Goal: Answer question/provide support: Answer question/provide support

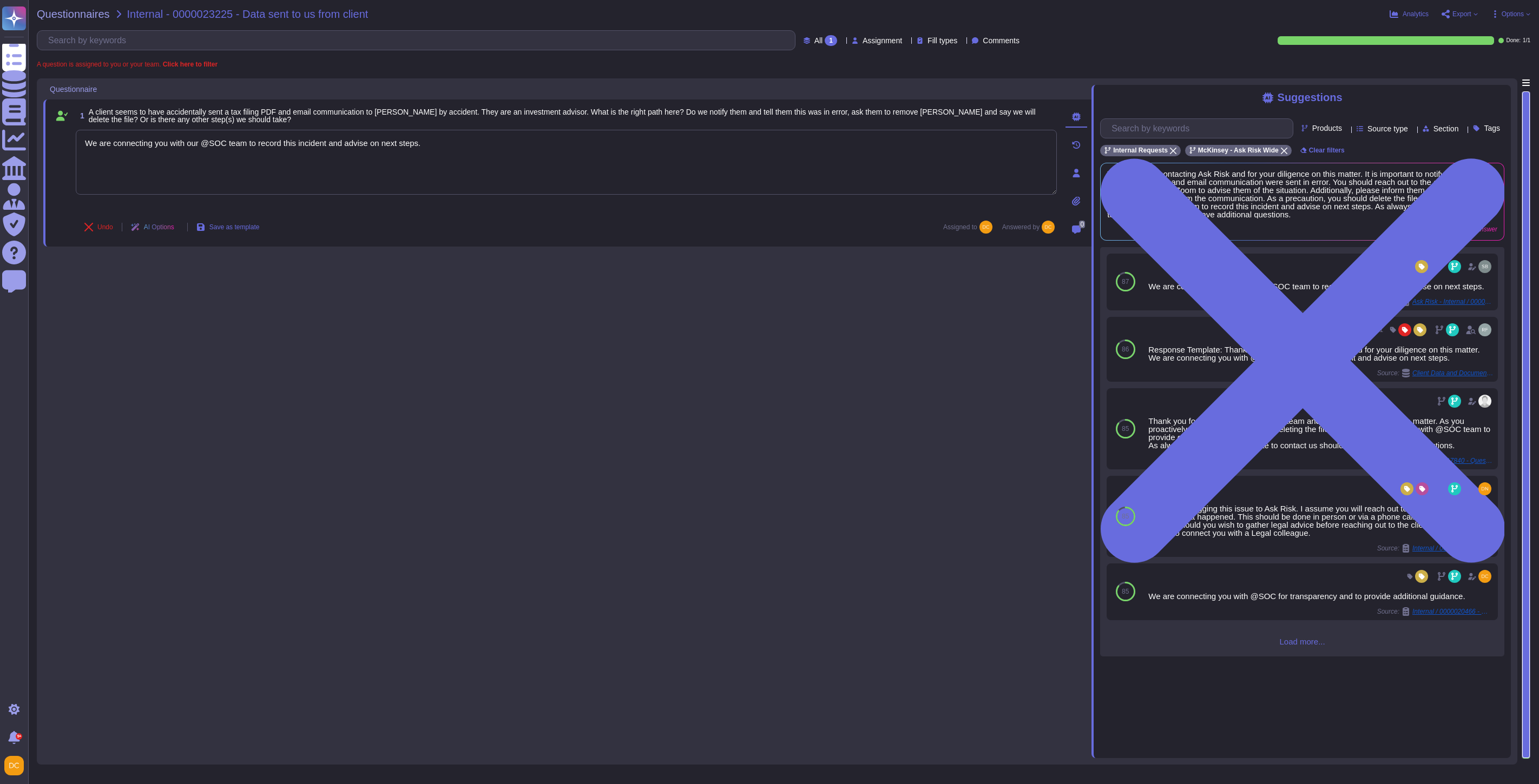
type textarea "We are connecting you with our @SOC team to record this incident and advise on …"
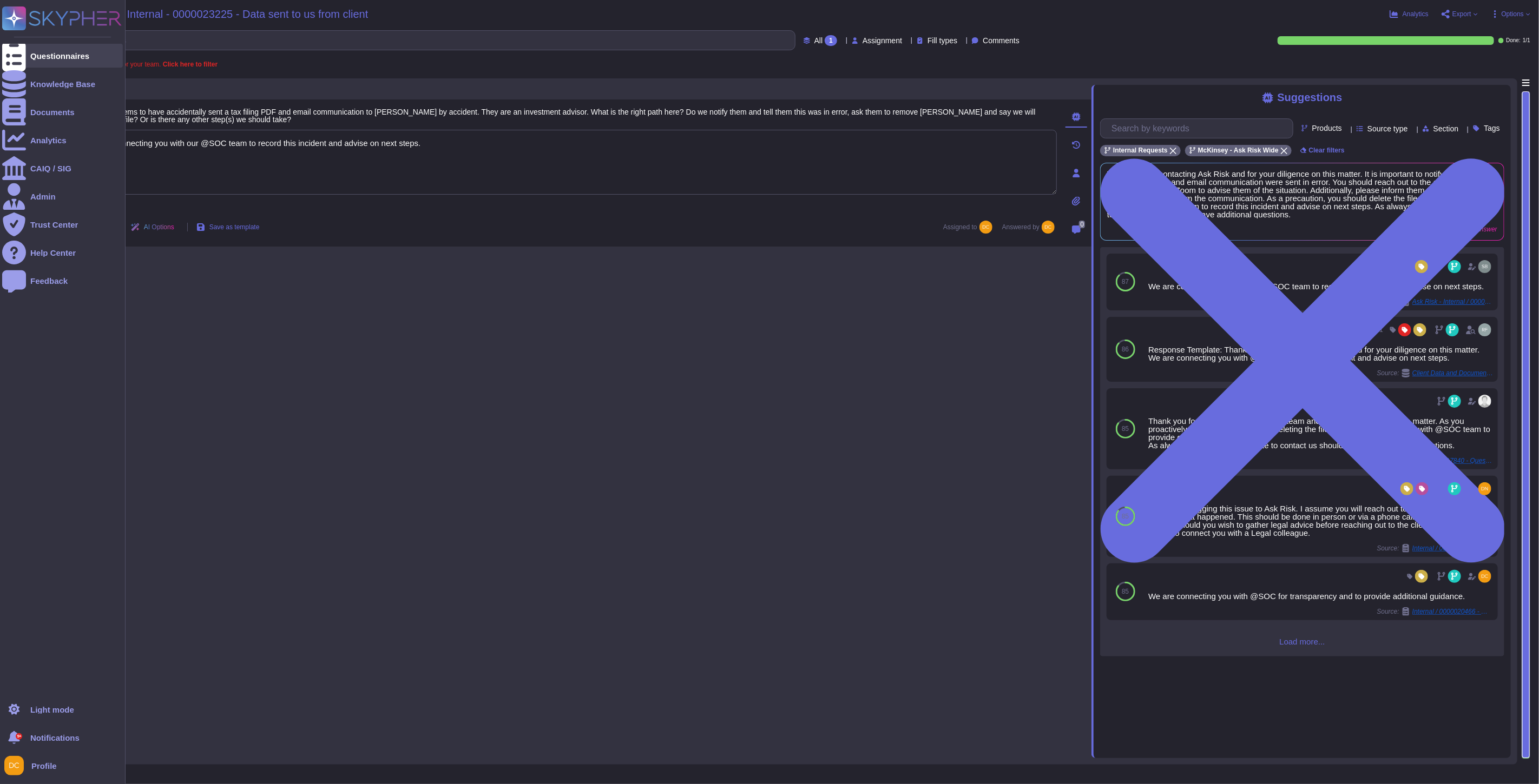
click at [31, 47] on div "Questionnaires" at bounding box center [62, 56] width 121 height 24
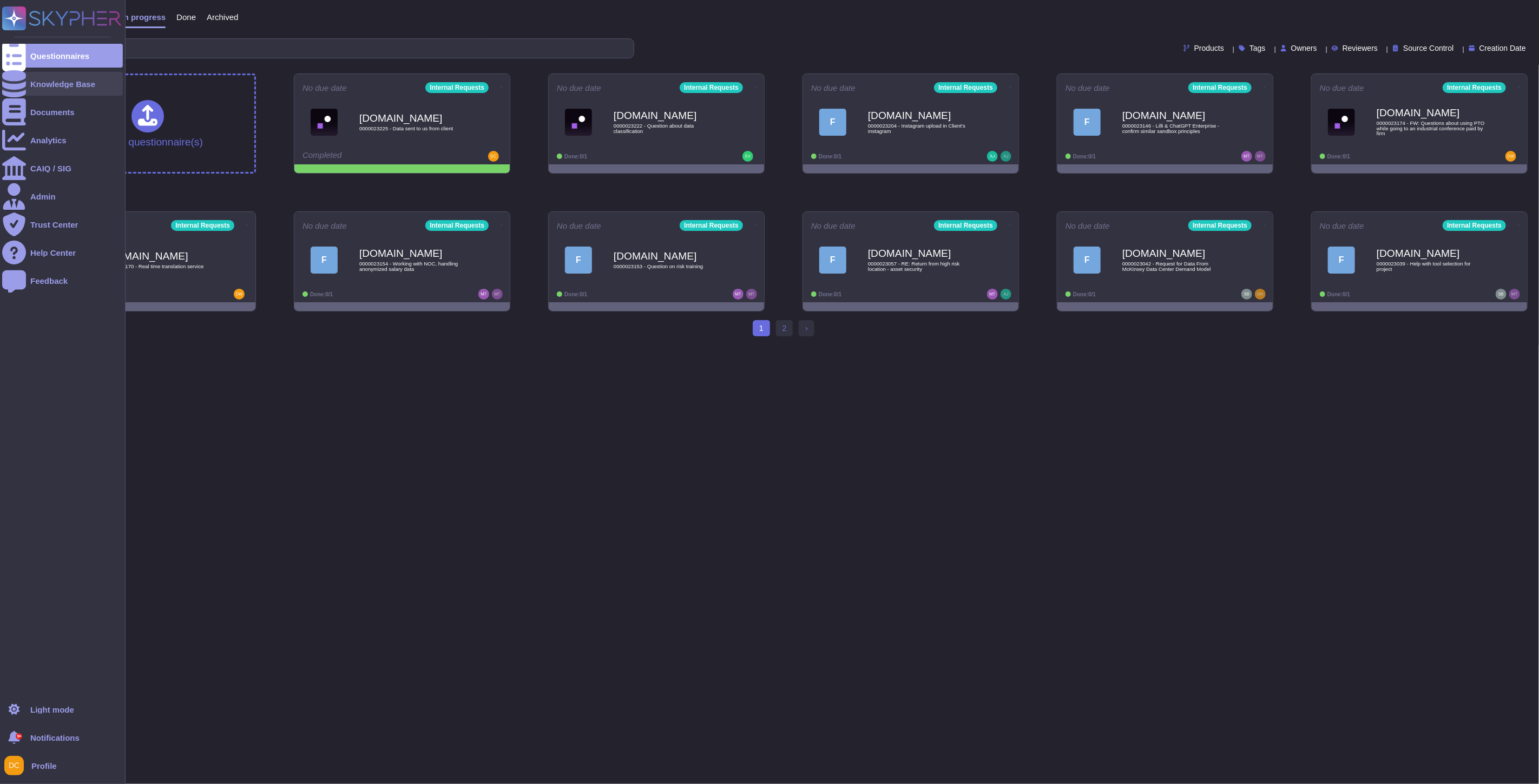
click at [45, 87] on div "Knowledge Base" at bounding box center [62, 84] width 65 height 8
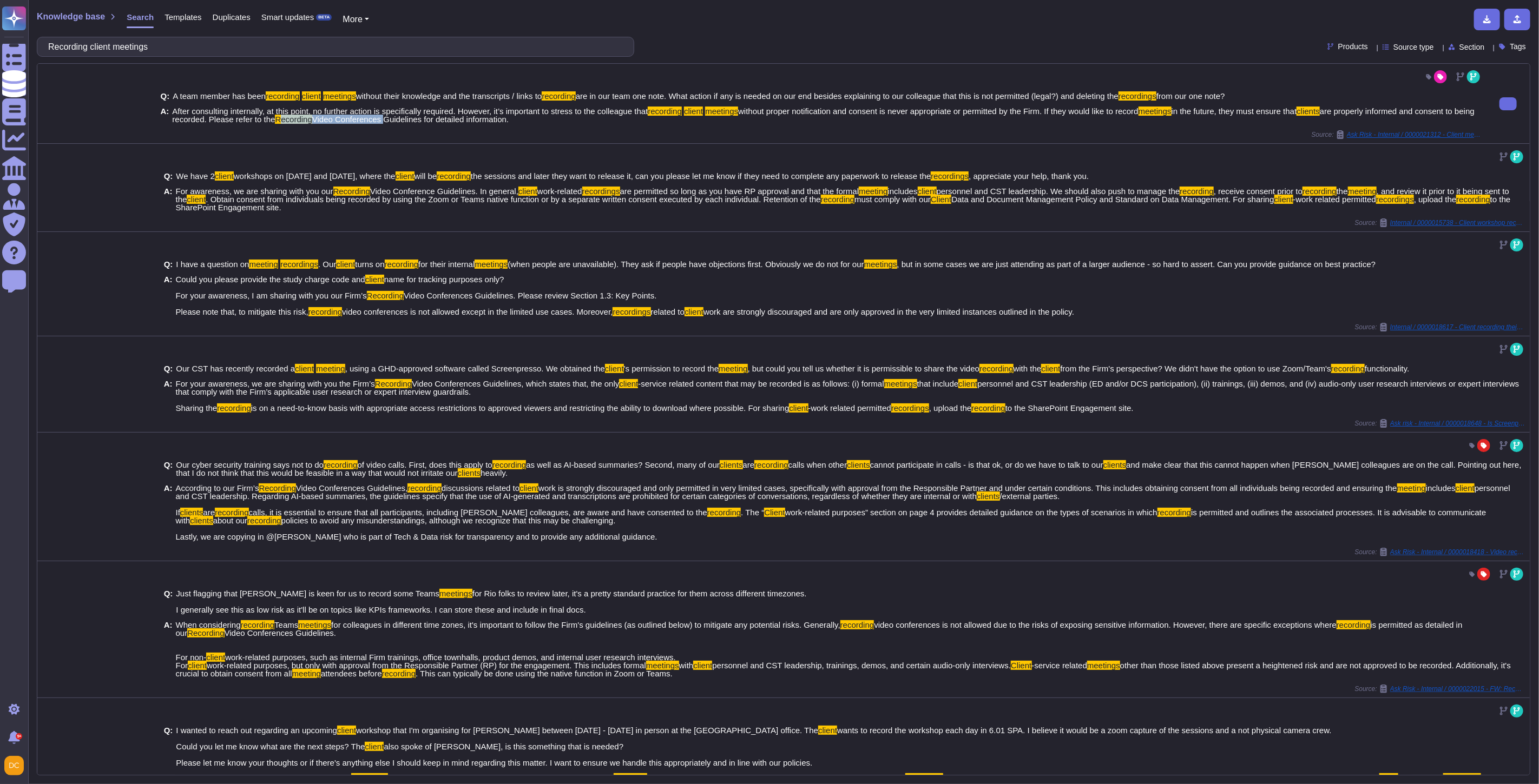
drag, startPoint x: 309, startPoint y: 118, endPoint x: 412, endPoint y: 121, distance: 103.0
click at [412, 121] on span "After consulting internally, at this point, no further action is specifically r…" at bounding box center [827, 115] width 1310 height 16
copy span "ecording Video Conferences"
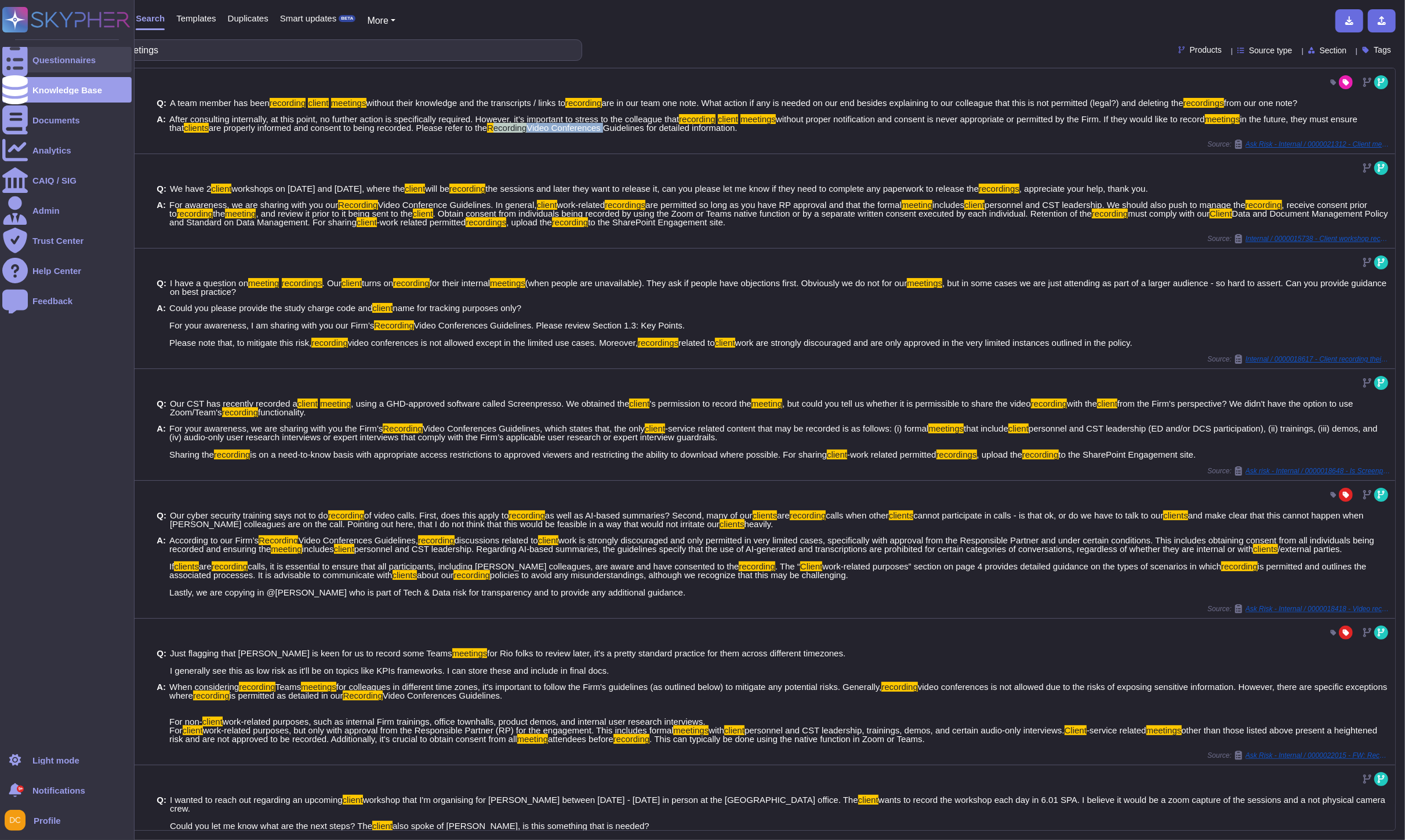
click at [21, 64] on div at bounding box center [15, 60] width 25 height 25
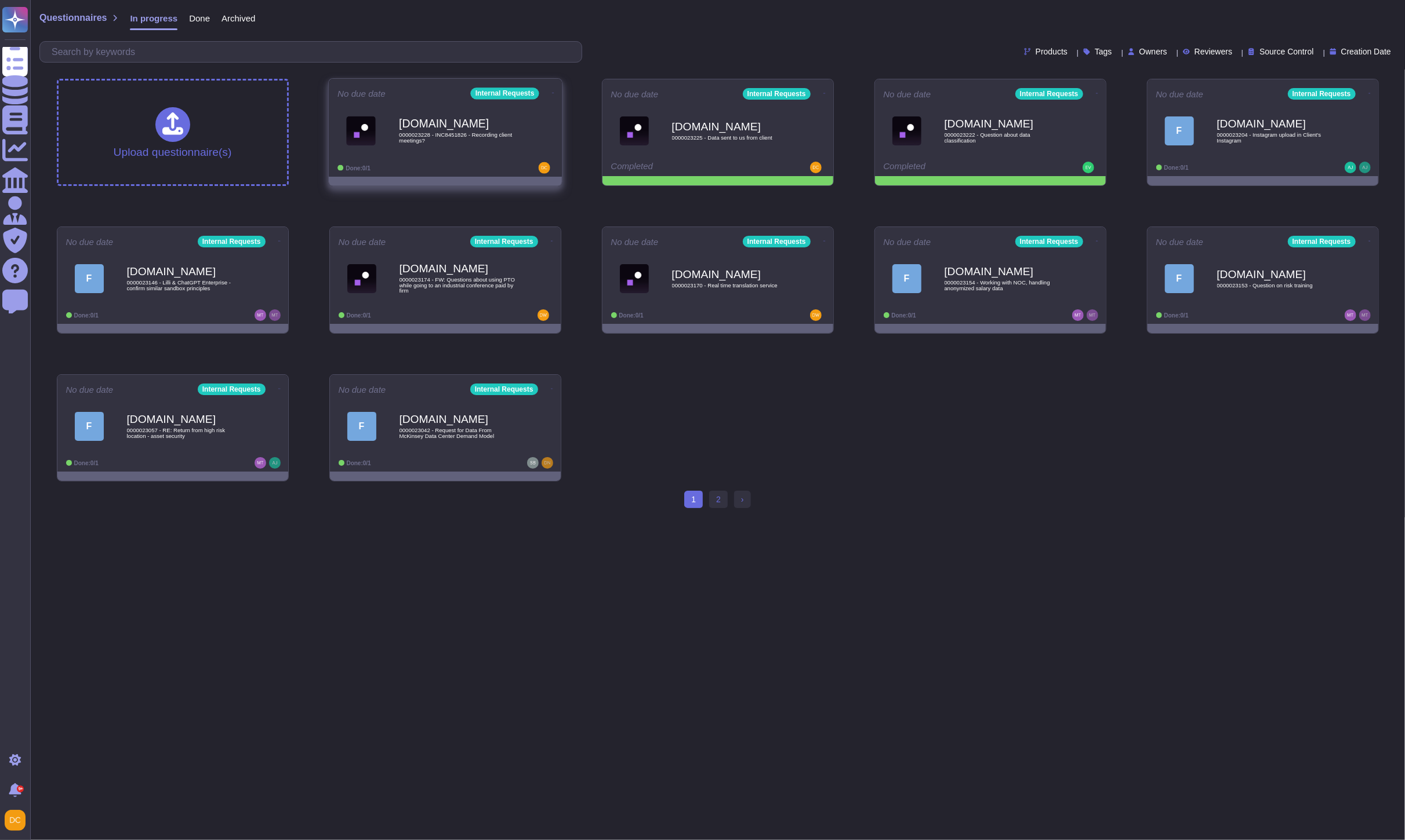
click at [449, 145] on div "[DOMAIN_NAME] 0000023228 - INC8451826 - Recording client meetings?" at bounding box center [457, 130] width 117 height 47
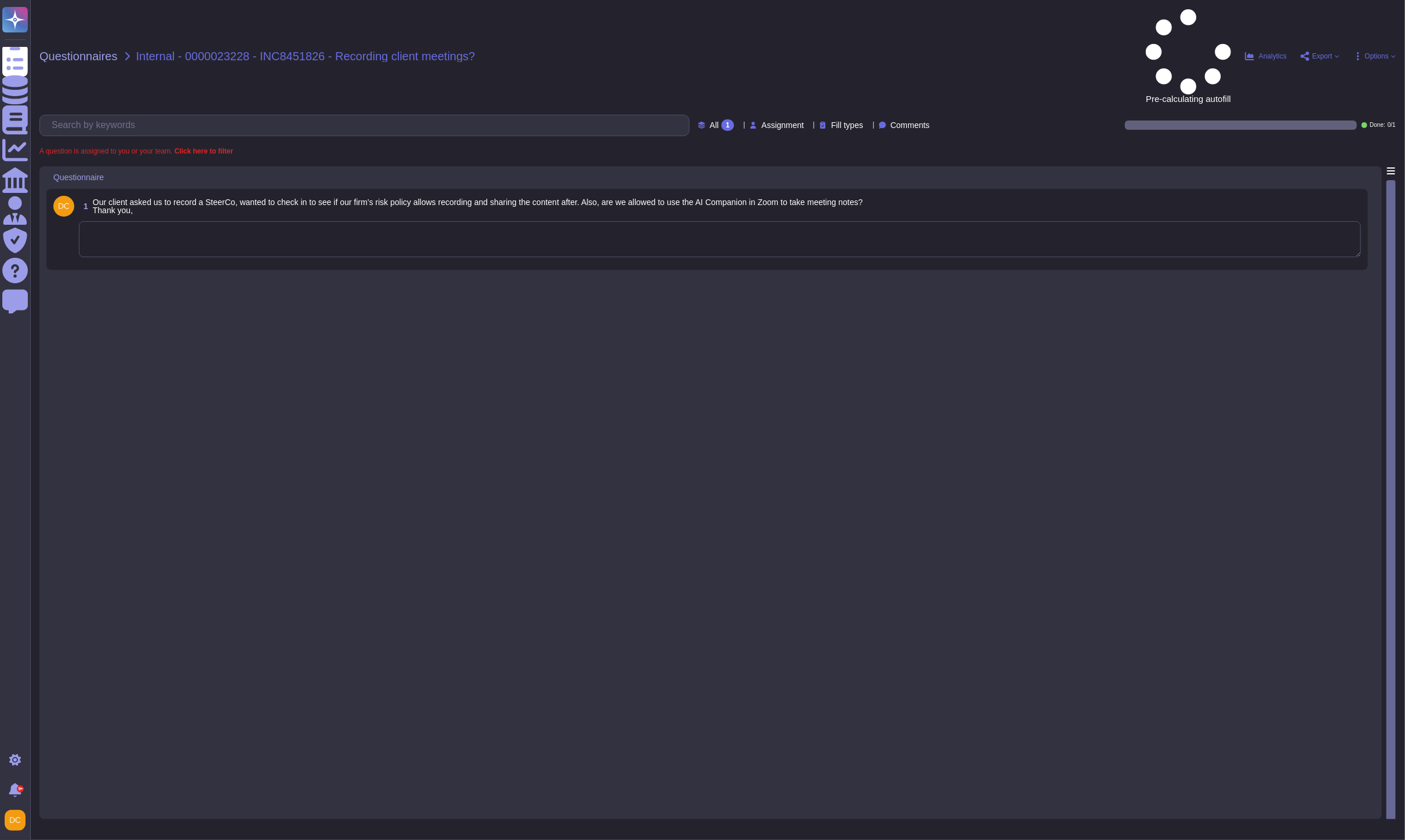
click at [180, 222] on textarea at bounding box center [720, 239] width 1282 height 36
paste textarea "Lo Ipsumd, Sitam con adi elitseddoe tem Inc Utla etdo mag ali enim adminimve qu…"
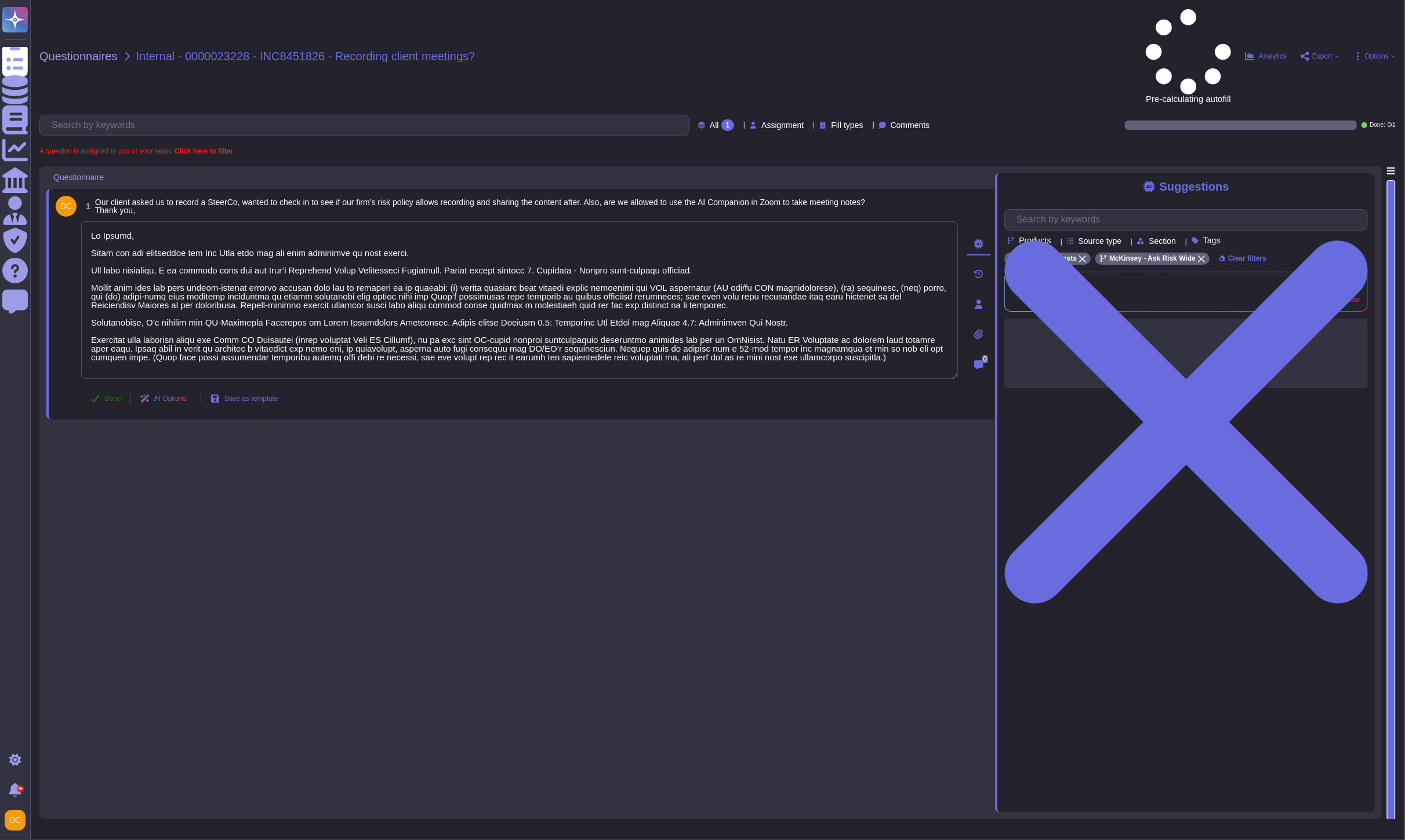
type textarea "Lo Ipsumd, Sitam con adi elitseddoe tem Inc Utla etdo mag ali enim adminimve qu…"
click at [107, 395] on span "Done" at bounding box center [112, 398] width 17 height 7
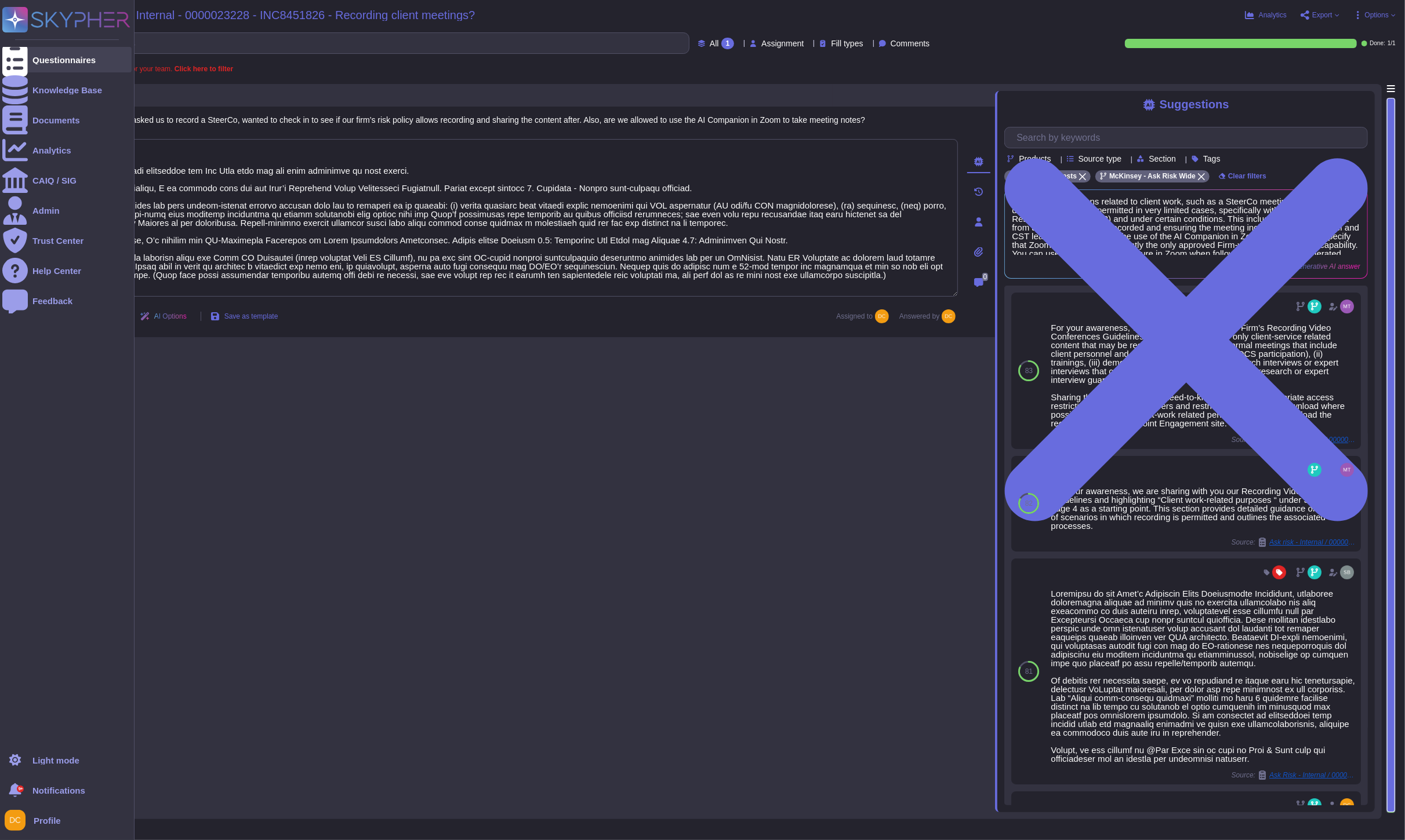
click at [29, 58] on div "Questionnaires" at bounding box center [67, 60] width 130 height 25
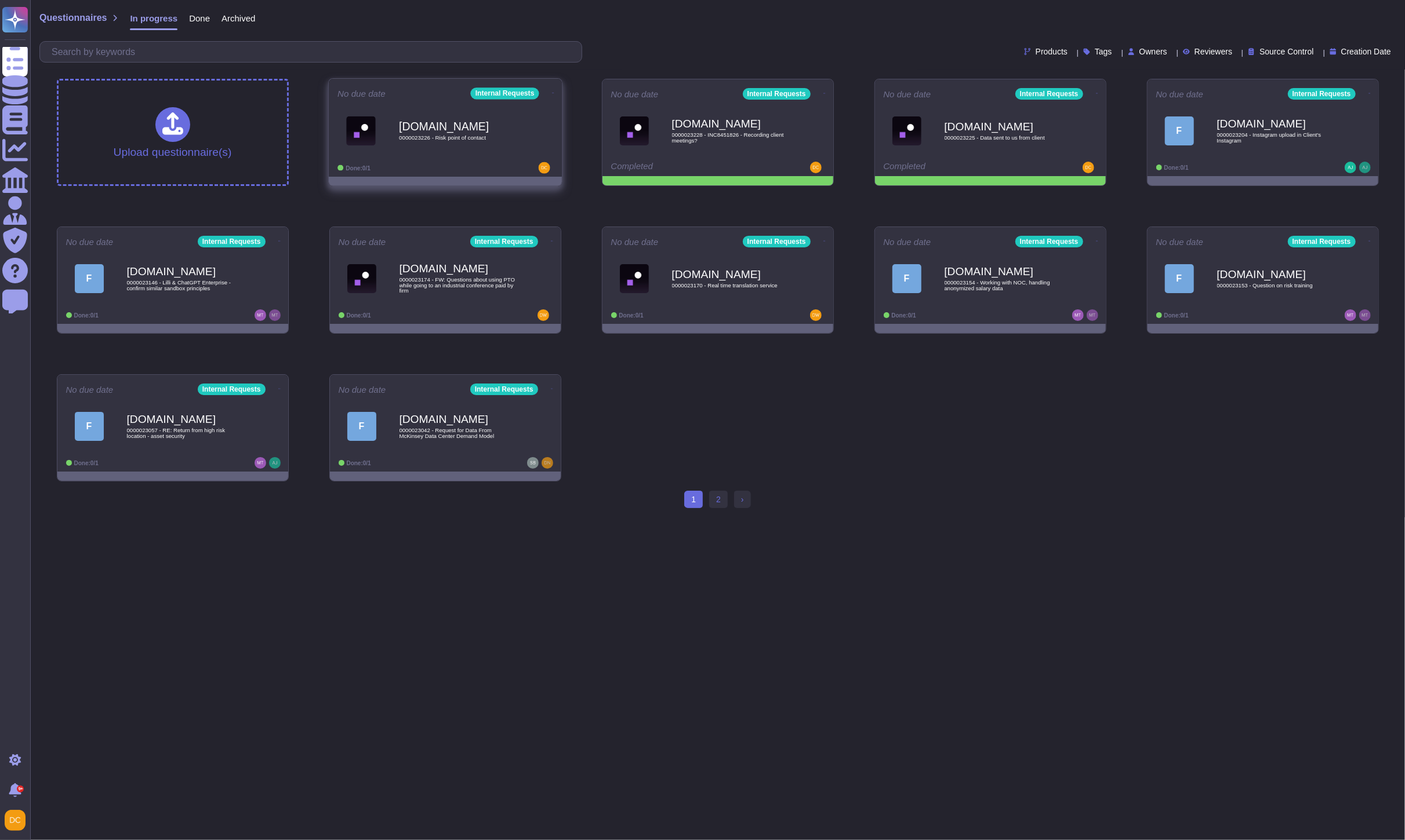
click at [398, 148] on span "[DOMAIN_NAME] 0000023226 - Risk point of contact" at bounding box center [444, 130] width 215 height 47
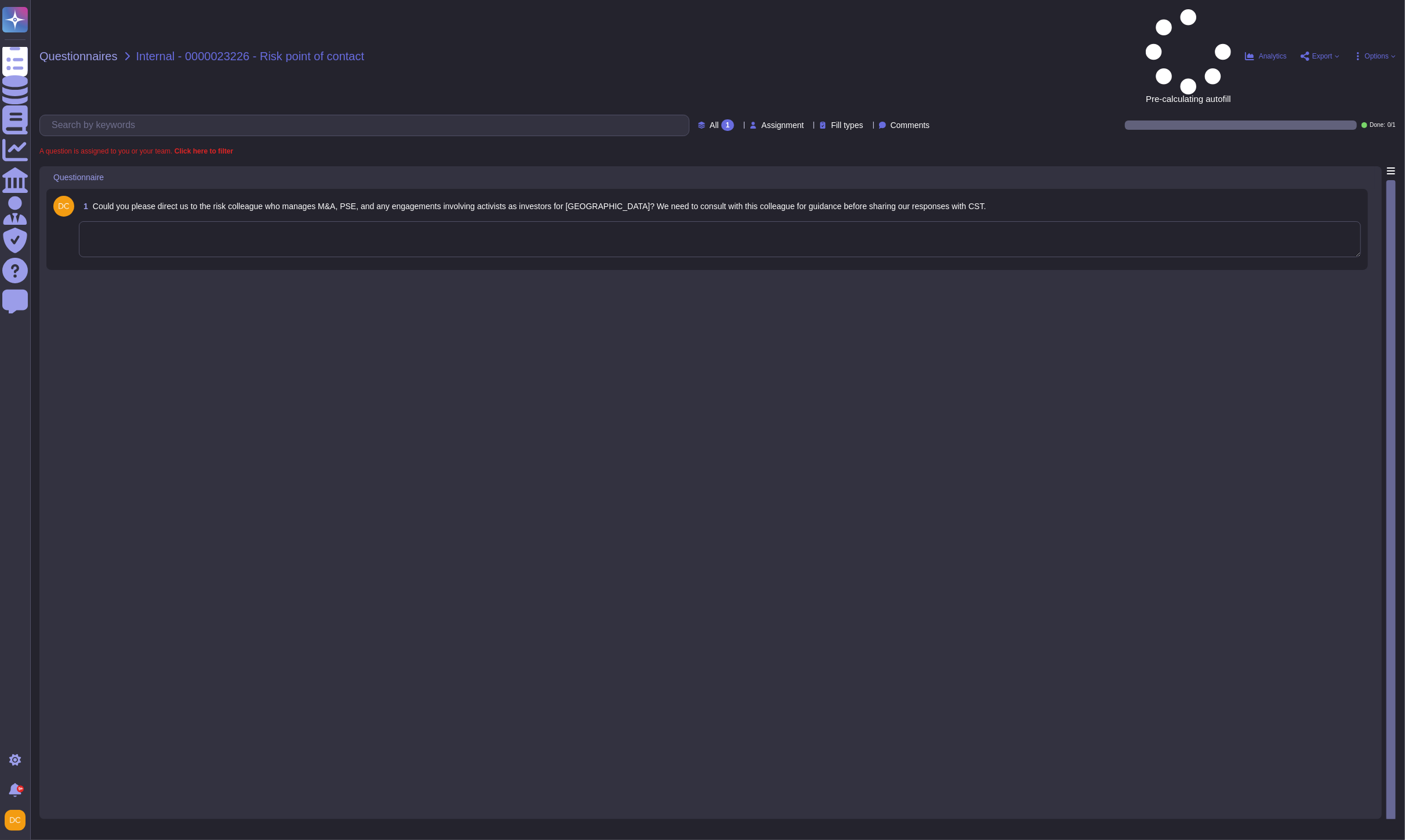
click at [220, 222] on textarea at bounding box center [720, 239] width 1282 height 36
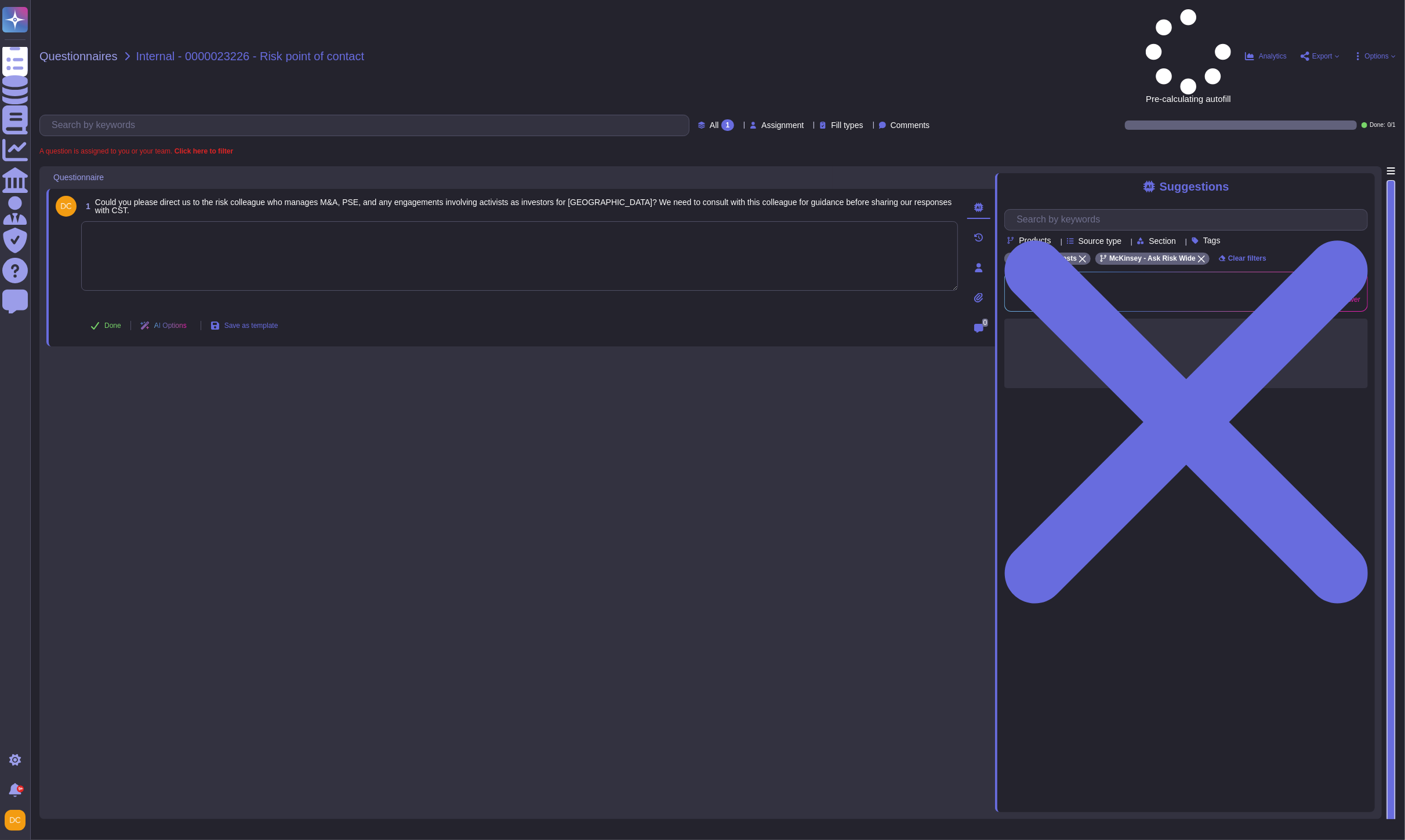
click at [227, 222] on textarea at bounding box center [519, 256] width 876 height 69
paste textarea "I’m connecting you @[PERSON_NAME] and @[PERSON_NAME] from CSR team. Thank you f…"
type textarea "I’m connecting you @[PERSON_NAME] and @[PERSON_NAME] from CSR team. Thank you f…"
click at [117, 322] on span "Done" at bounding box center [112, 325] width 17 height 7
